Goal: Task Accomplishment & Management: Complete application form

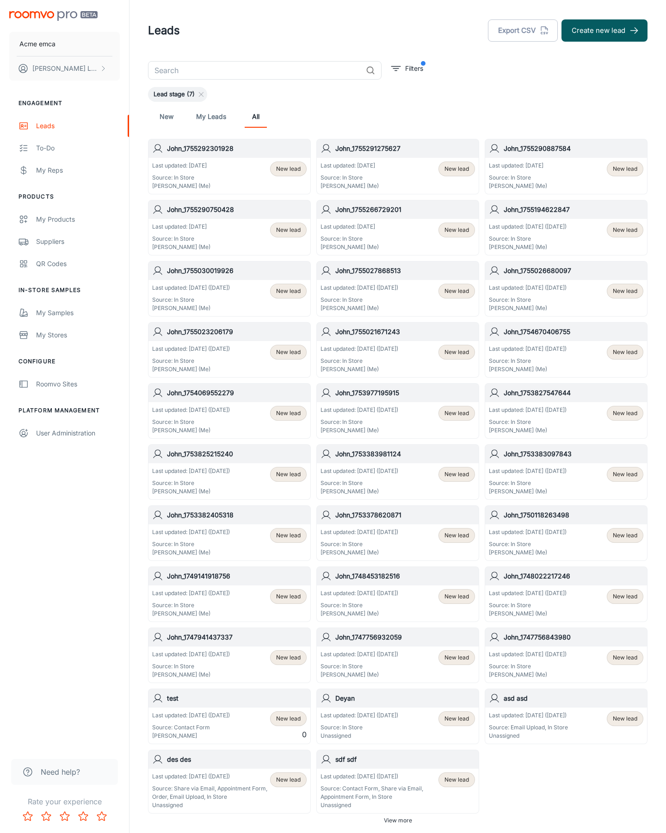
click at [605, 31] on button "Create new lead" at bounding box center [605, 30] width 86 height 22
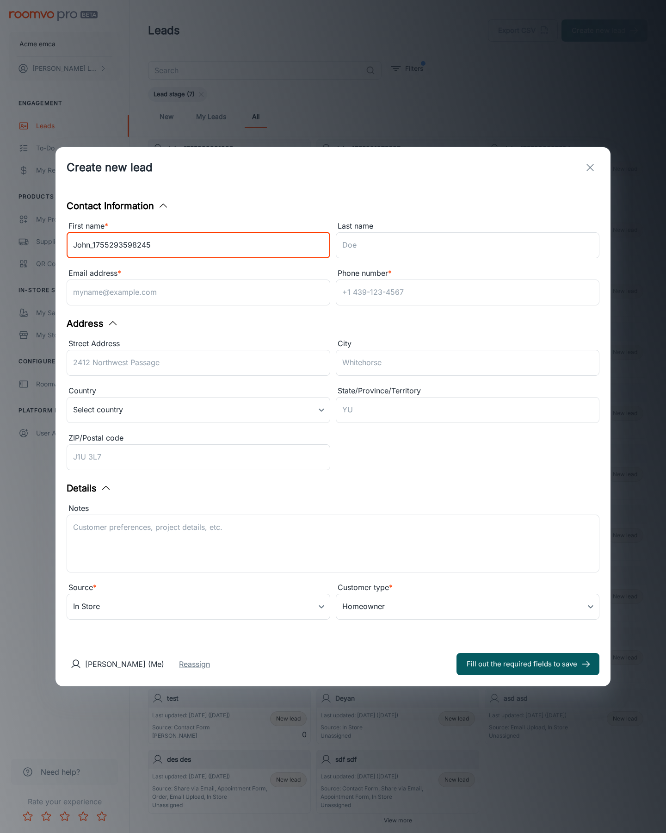
type input "John_1755293598245"
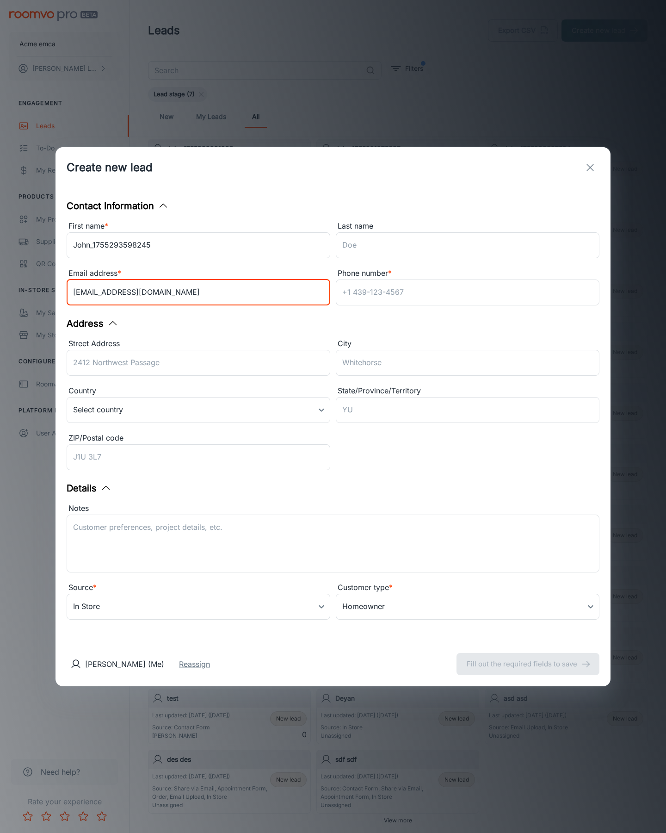
type input "[EMAIL_ADDRESS][DOMAIN_NAME]"
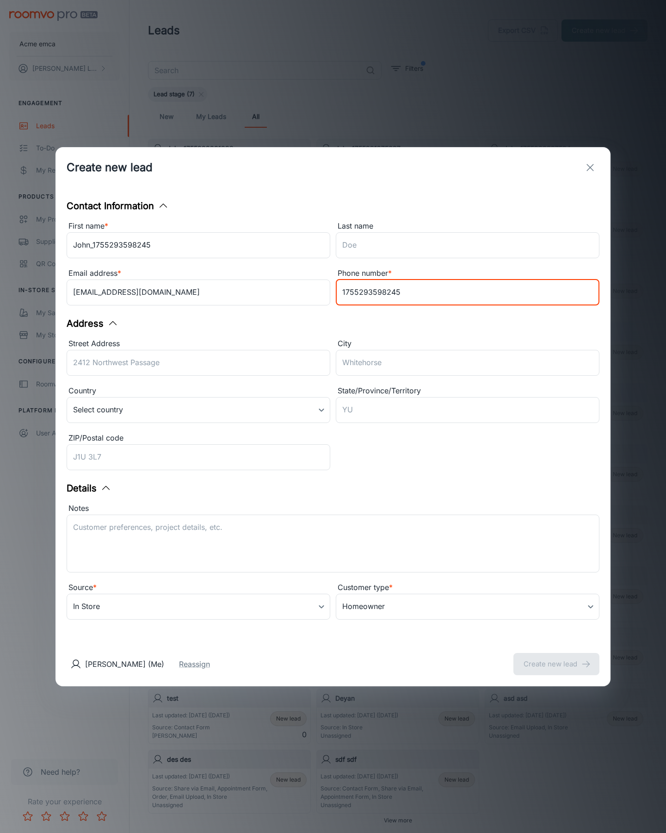
type input "1755293598245"
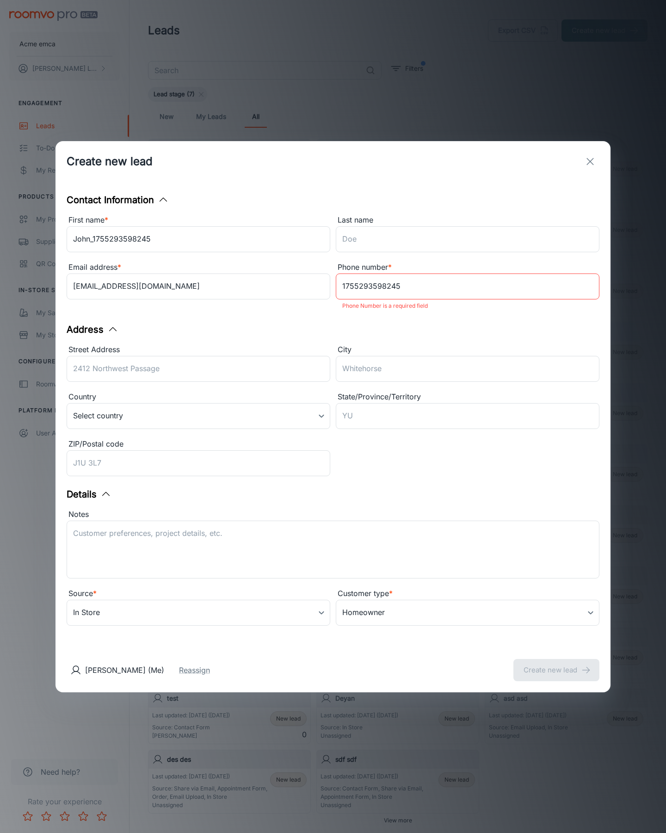
click at [557, 664] on button "Create new lead" at bounding box center [557, 670] width 86 height 22
